Goal: Task Accomplishment & Management: Manage account settings

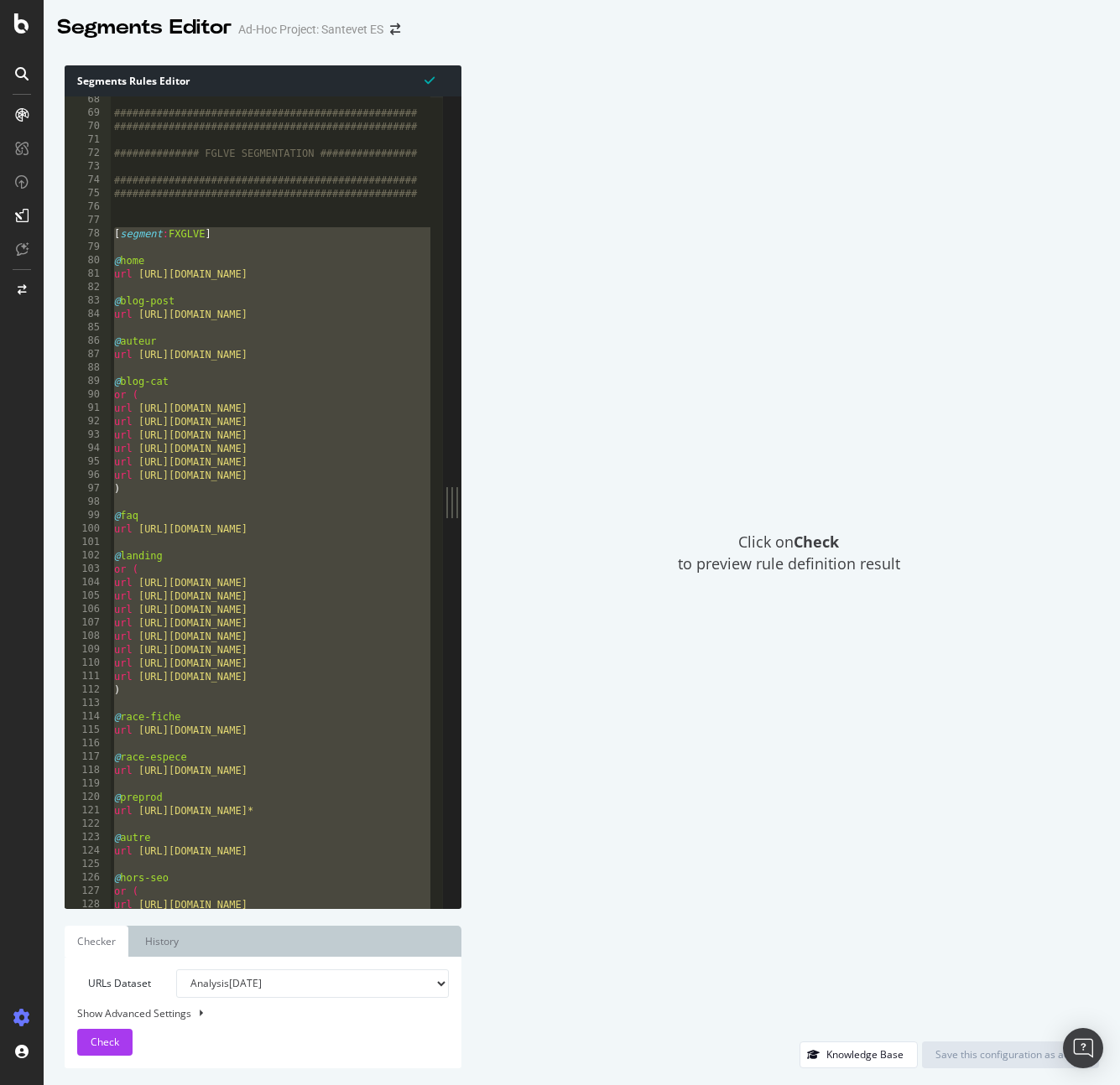
scroll to position [902, 0]
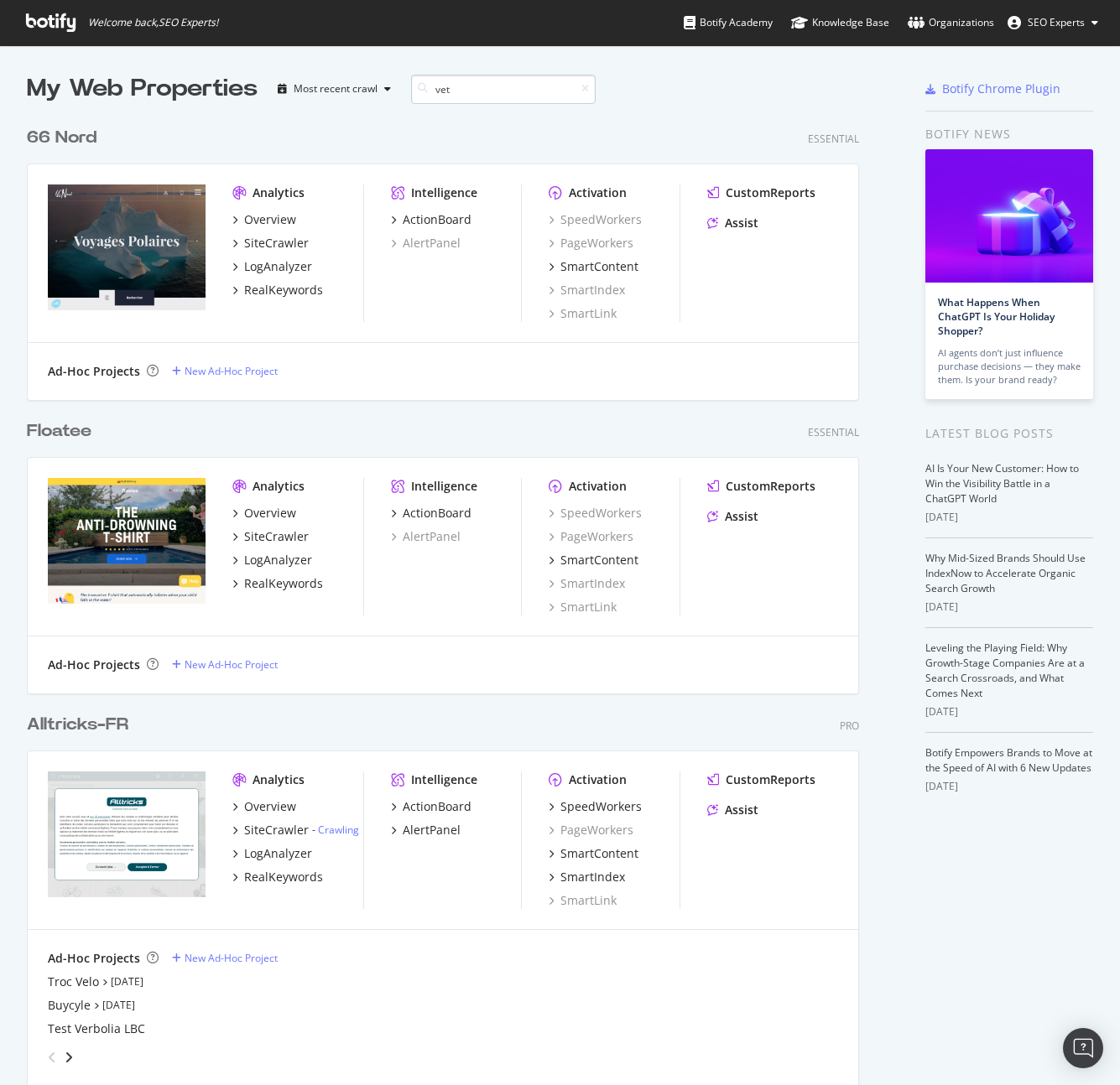
scroll to position [699, 833]
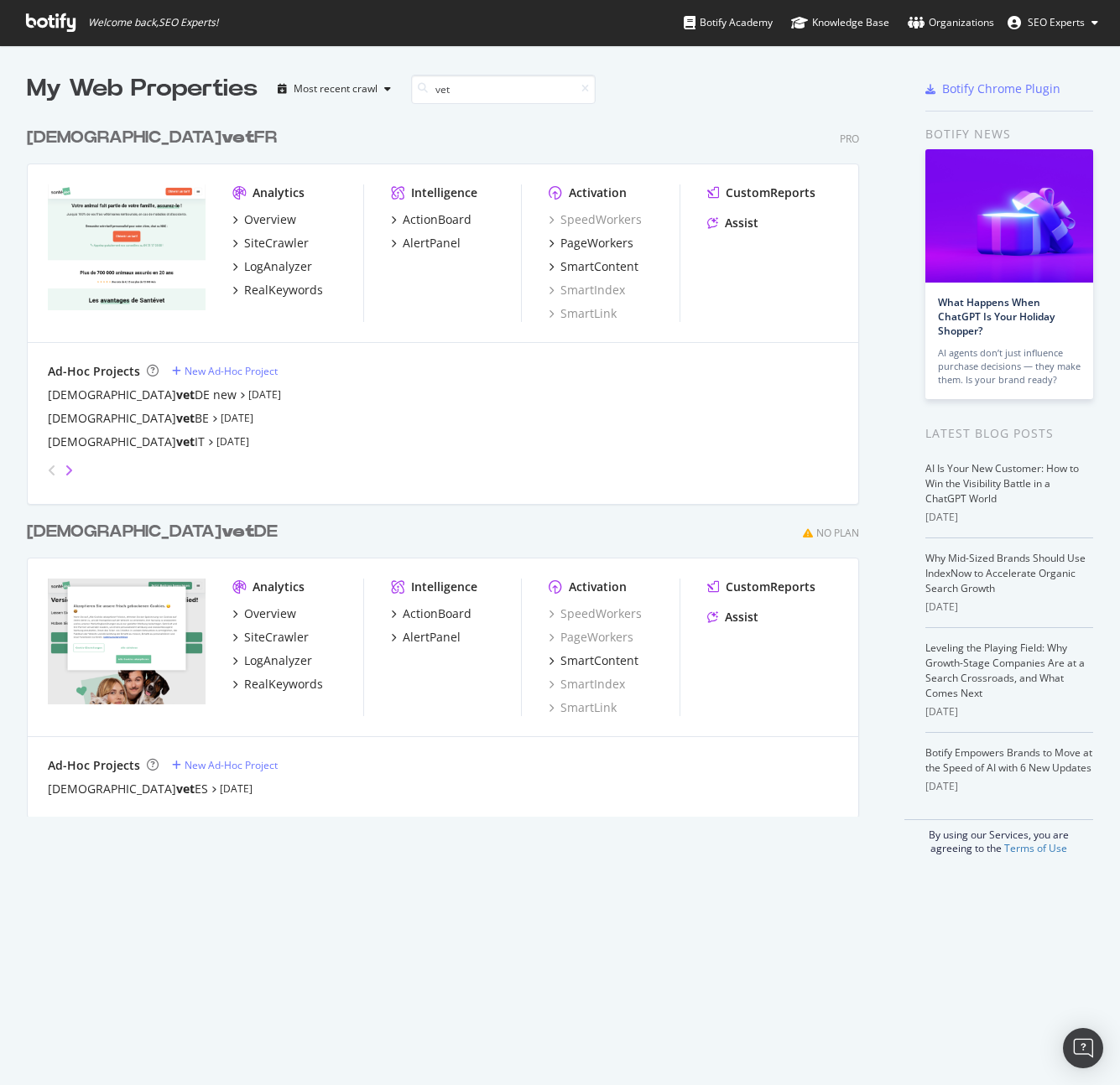
type input "vet"
click at [68, 471] on icon "angle-right" at bounding box center [68, 470] width 9 height 13
click at [48, 470] on icon "angle-left" at bounding box center [52, 470] width 9 height 13
click at [1073, 31] on button "SEO Experts" at bounding box center [1053, 23] width 118 height 27
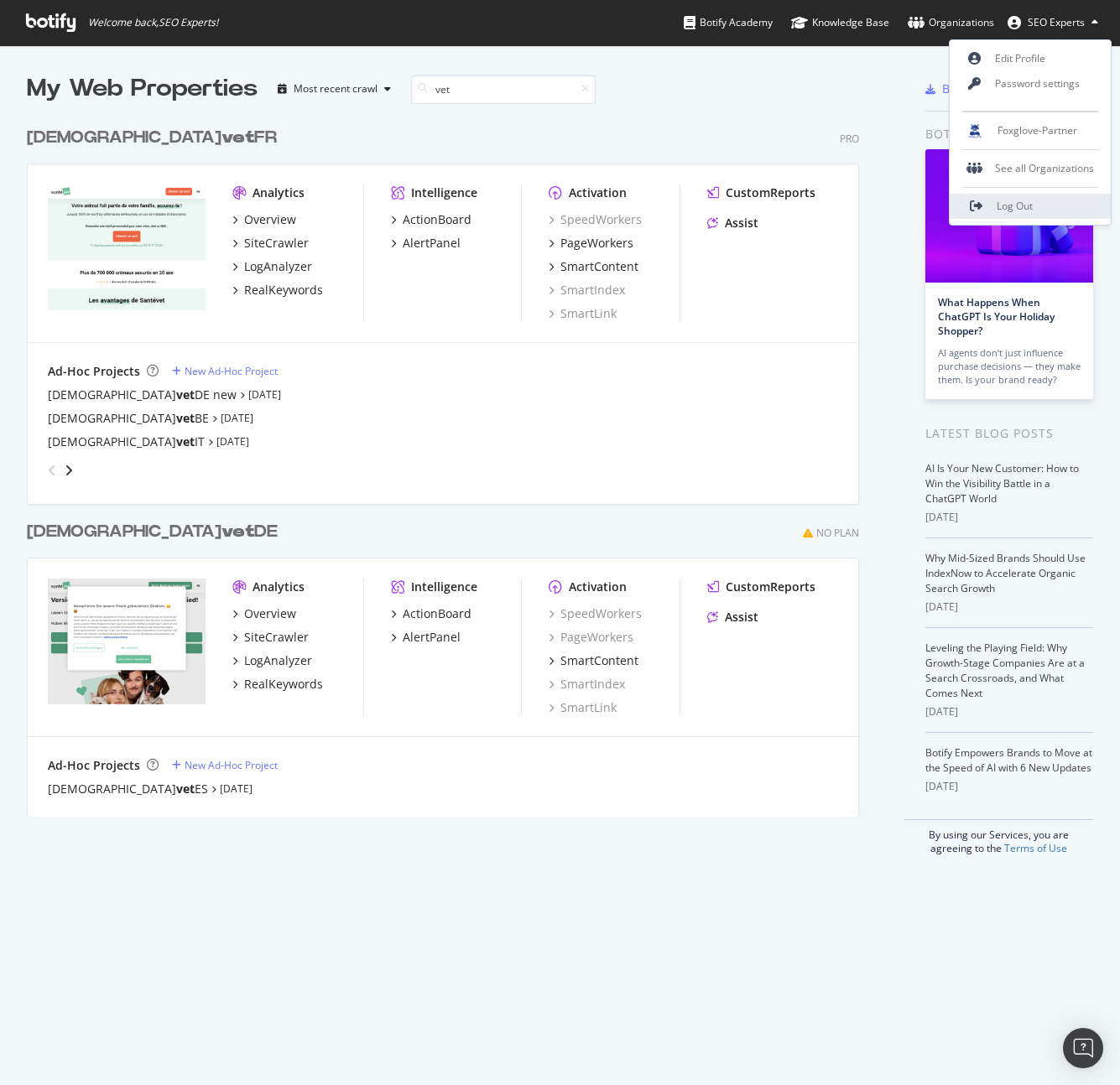
click at [1021, 205] on span "Log Out" at bounding box center [1014, 205] width 36 height 14
